Goal: Task Accomplishment & Management: Use online tool/utility

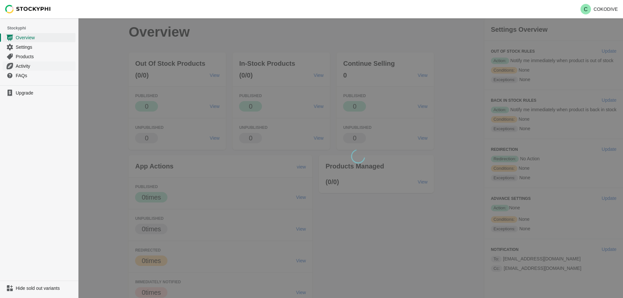
click at [32, 66] on span "Activity" at bounding box center [45, 66] width 59 height 7
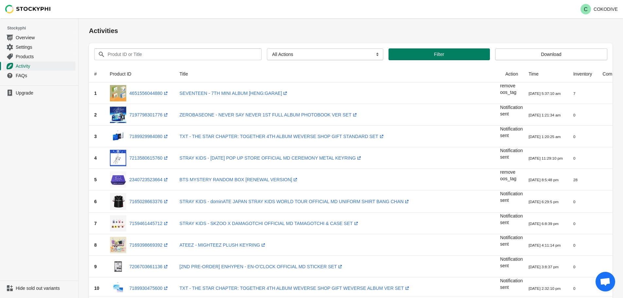
click at [56, 6] on div at bounding box center [39, 9] width 79 height 18
drag, startPoint x: 54, startPoint y: 9, endPoint x: 20, endPoint y: 13, distance: 33.6
click at [20, 13] on div at bounding box center [39, 9] width 79 height 18
click at [29, 9] on img at bounding box center [28, 9] width 46 height 9
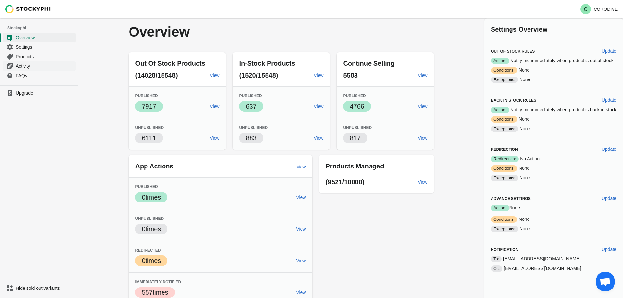
click at [30, 65] on span "Activity" at bounding box center [45, 66] width 59 height 7
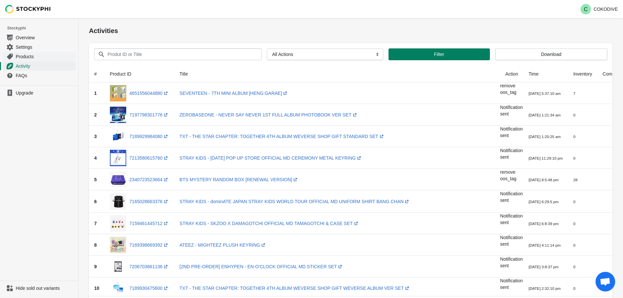
click at [35, 54] on span "Products" at bounding box center [45, 56] width 59 height 7
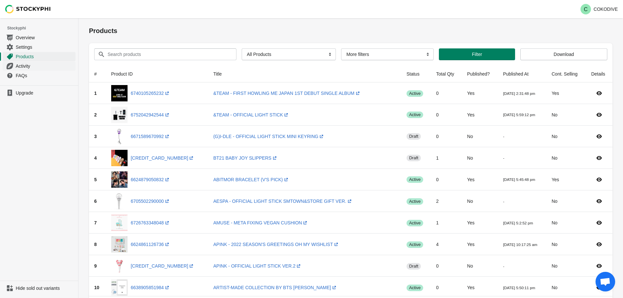
click at [24, 66] on span "Activity" at bounding box center [45, 66] width 59 height 7
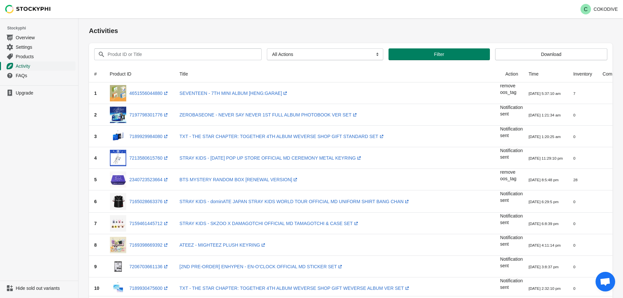
click at [33, 65] on span "Activity" at bounding box center [45, 66] width 59 height 7
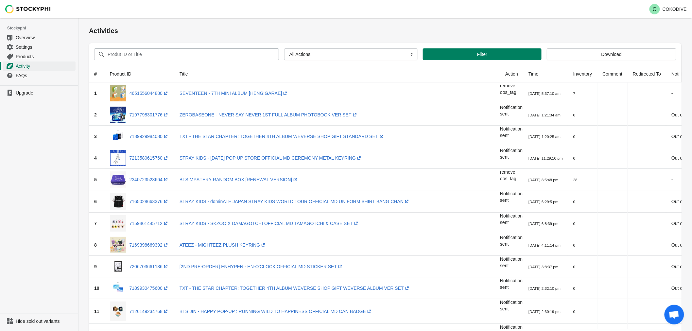
click at [31, 201] on ul "Upgrade" at bounding box center [39, 199] width 78 height 228
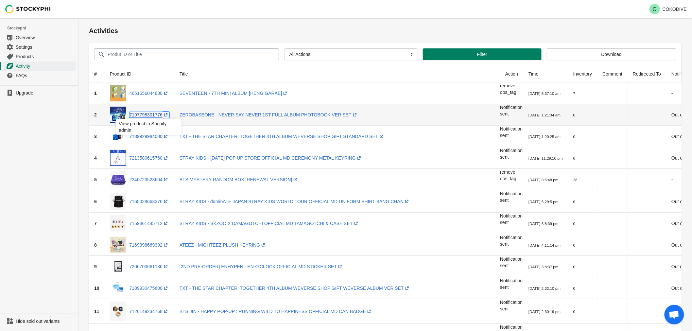
click at [148, 116] on link "7197798301776 (opens a new window)" at bounding box center [150, 114] width 40 height 5
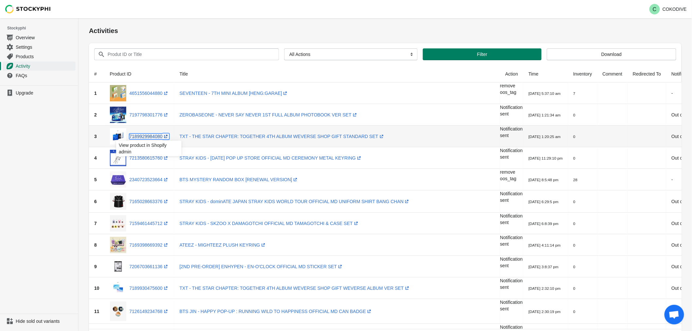
click at [146, 138] on link "7189929984080 (opens a new window)" at bounding box center [150, 136] width 40 height 5
click at [143, 159] on link "7213580615760 (opens a new window)" at bounding box center [150, 157] width 40 height 5
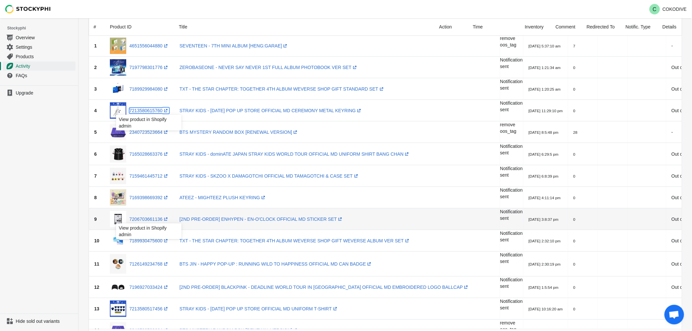
scroll to position [73, 0]
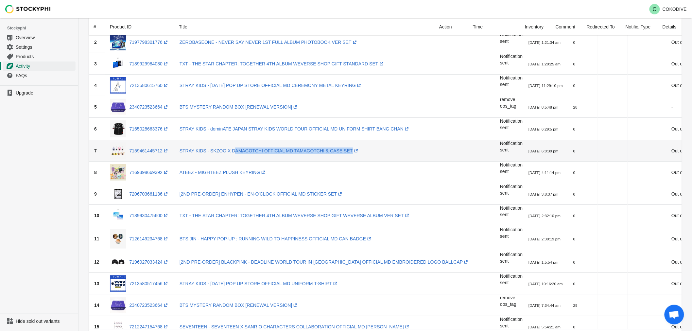
drag, startPoint x: 322, startPoint y: 154, endPoint x: 229, endPoint y: 157, distance: 93.3
click at [229, 157] on td "STRAY KIDS - SKZOO X DAMAGOTCHI OFFICIAL MD TAMAGOTCHI & CASE SET (opens a new …" at bounding box center [337, 151] width 326 height 22
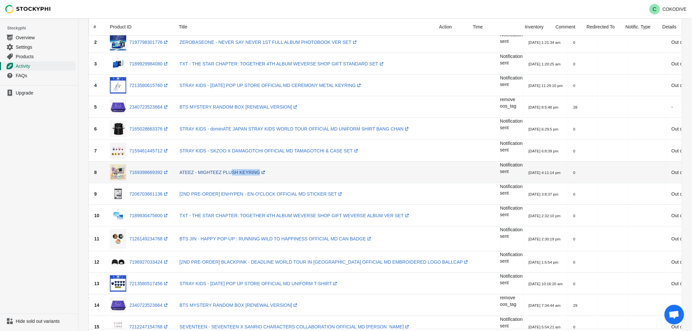
drag, startPoint x: 291, startPoint y: 175, endPoint x: 224, endPoint y: 172, distance: 67.1
click at [225, 173] on td "ATEEZ - MIGHTEEZ PLUSH KEYRING (opens a new window)" at bounding box center [337, 173] width 326 height 22
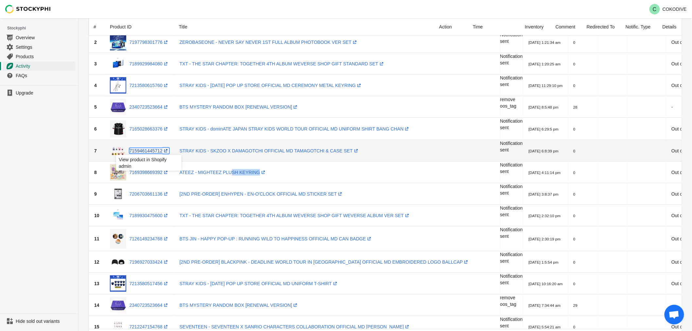
click at [145, 151] on link "7159461445712 (opens a new window)" at bounding box center [150, 150] width 40 height 5
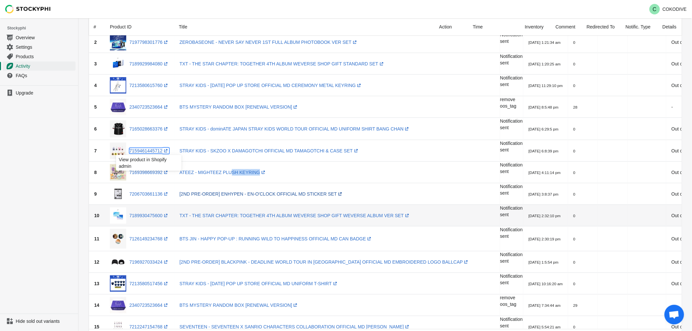
scroll to position [109, 0]
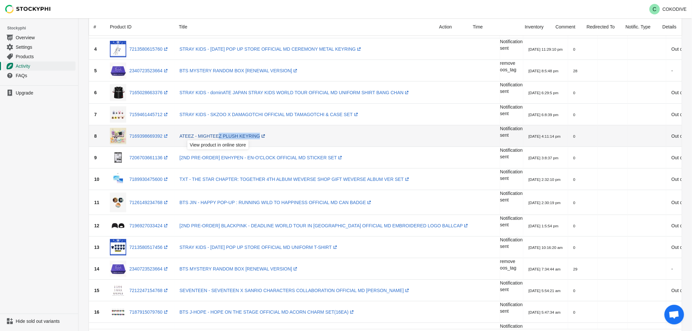
drag, startPoint x: 322, startPoint y: 139, endPoint x: 211, endPoint y: 138, distance: 110.9
click at [211, 138] on td "ATEEZ - MIGHTEEZ PLUSH KEYRING (opens a new window)" at bounding box center [337, 136] width 326 height 22
click at [153, 138] on link "7169398669392 (opens a new window)" at bounding box center [150, 136] width 40 height 5
click at [146, 158] on link "7206703661136 (opens a new window)" at bounding box center [150, 157] width 40 height 5
click at [148, 178] on link "7189930475600 (opens a new window)" at bounding box center [150, 179] width 40 height 5
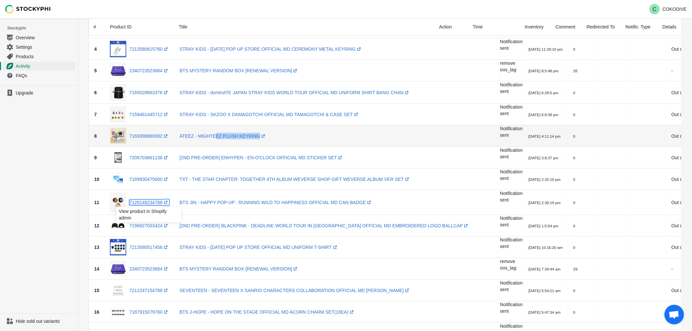
click at [149, 203] on link "7126149234768 (opens a new window)" at bounding box center [150, 202] width 40 height 5
click at [150, 225] on link "7196927033424 (opens a new window)" at bounding box center [150, 225] width 40 height 5
click at [153, 249] on link "7213580517456 (opens a new window)" at bounding box center [150, 247] width 40 height 5
